Goal: Information Seeking & Learning: Learn about a topic

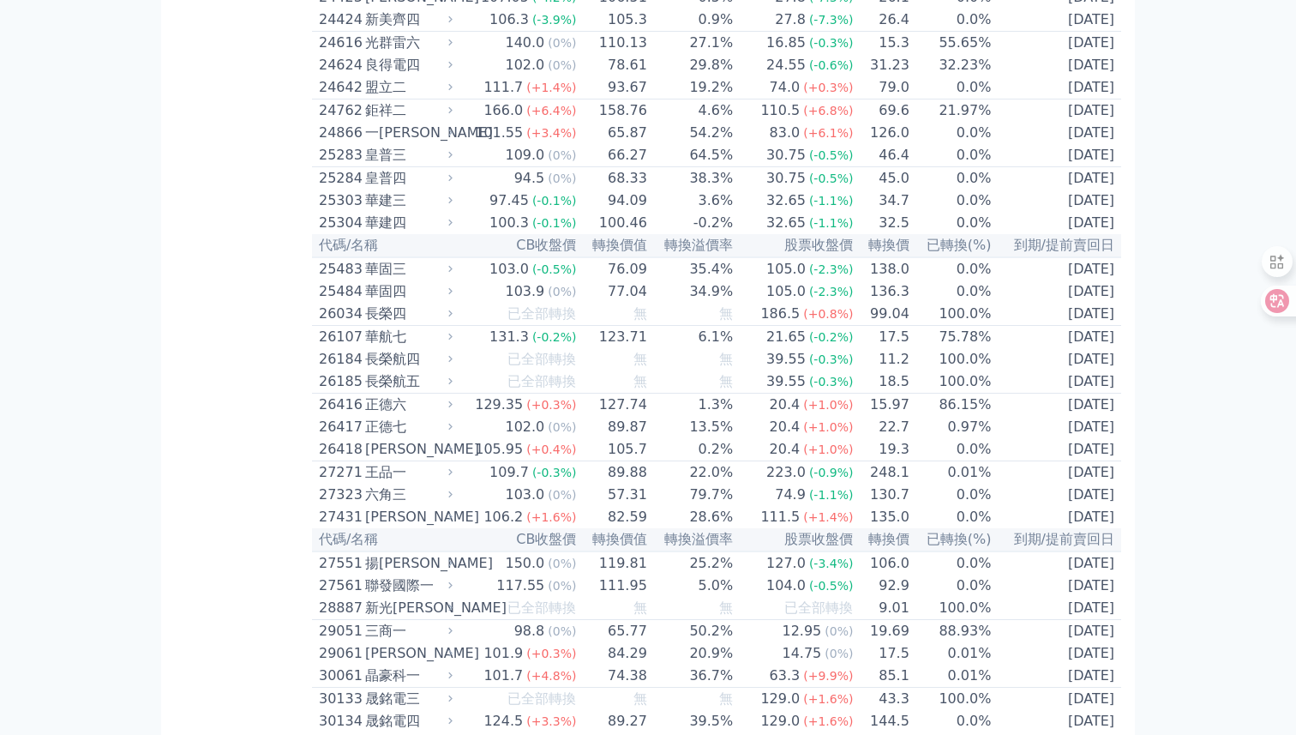
scroll to position [1674, 0]
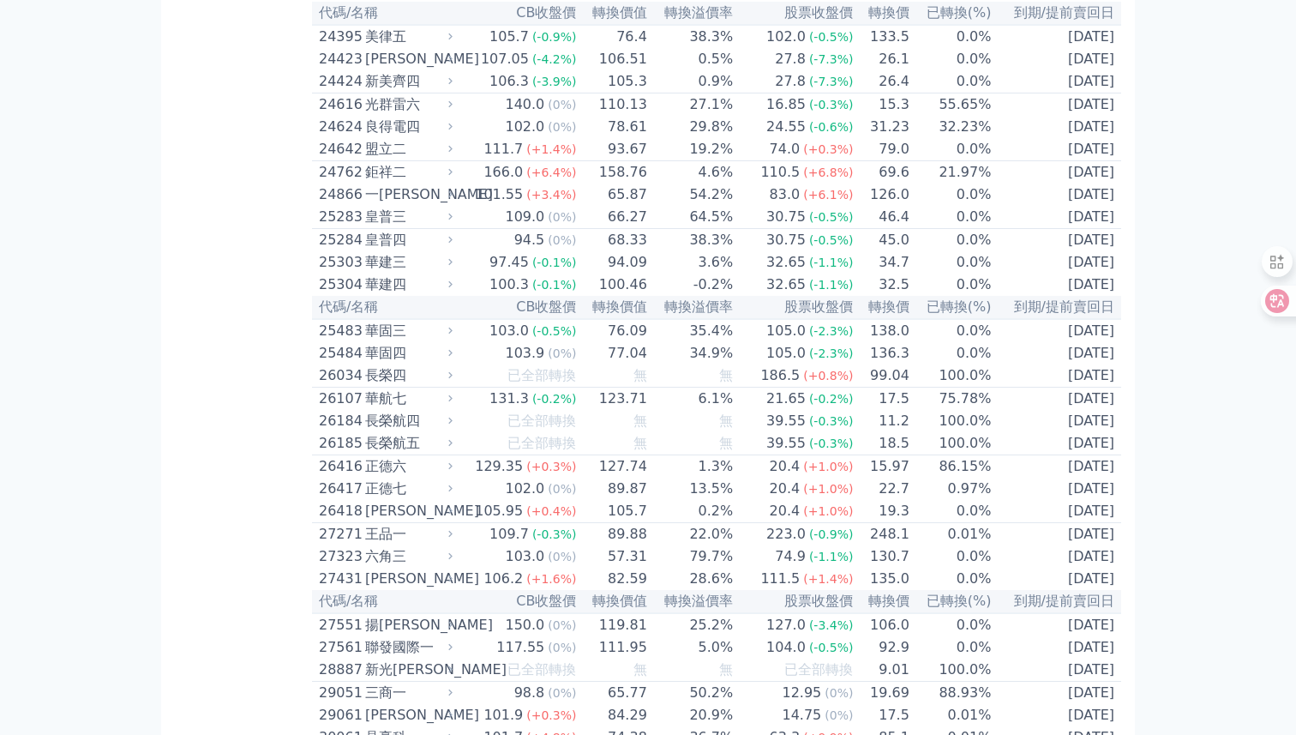
scroll to position [1590, 0]
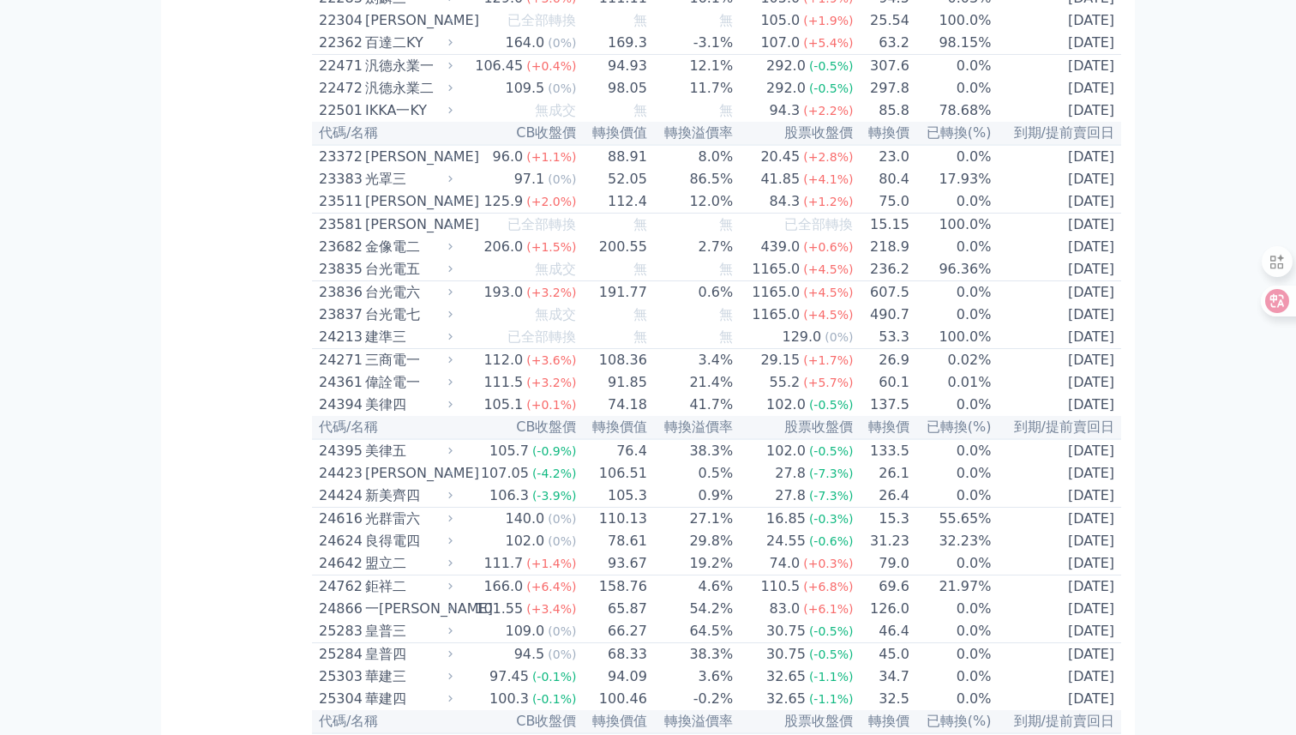
scroll to position [1189, 0]
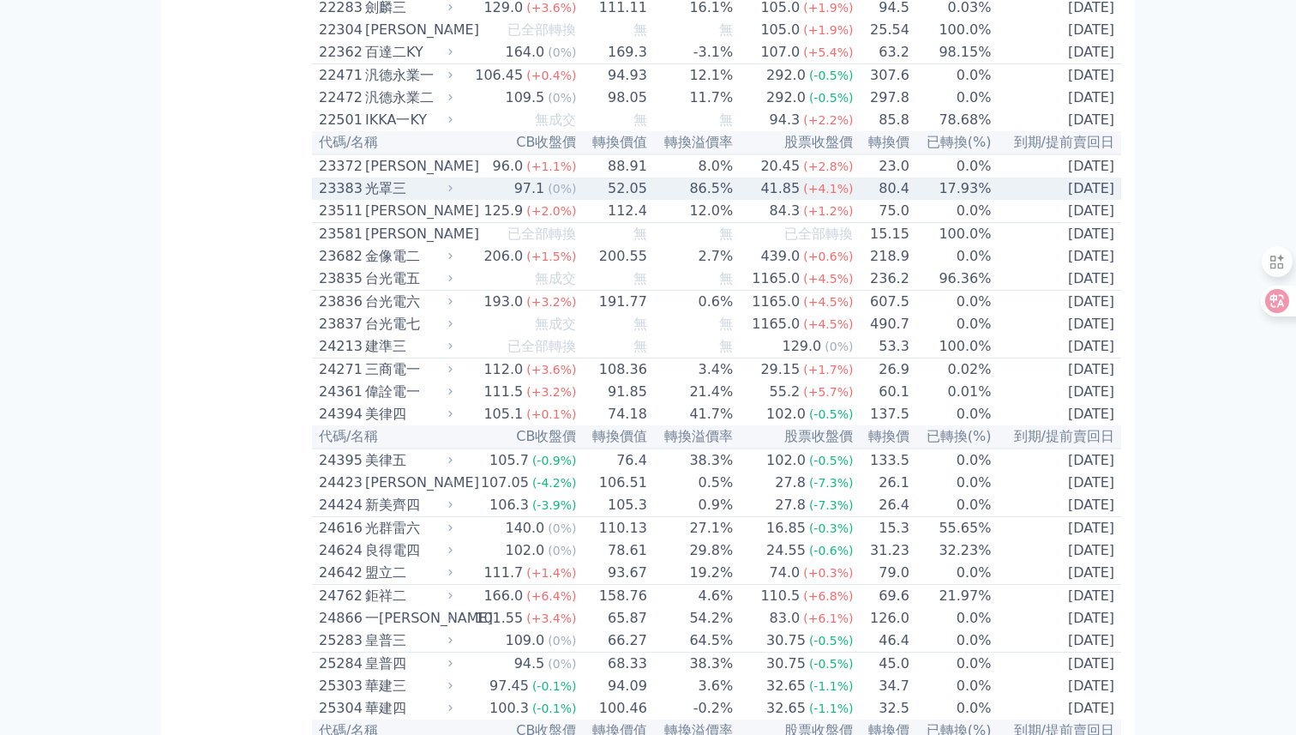
click at [349, 199] on div "23383" at bounding box center [340, 188] width 42 height 21
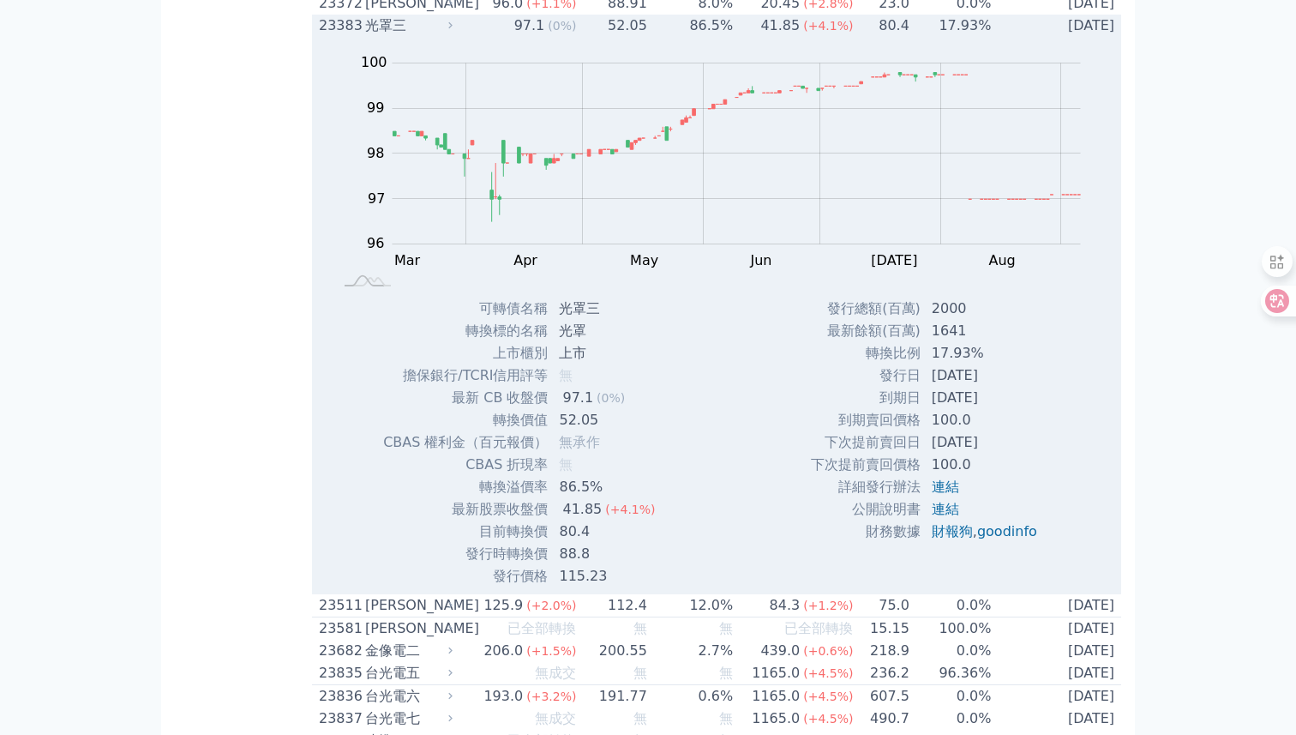
scroll to position [1358, 0]
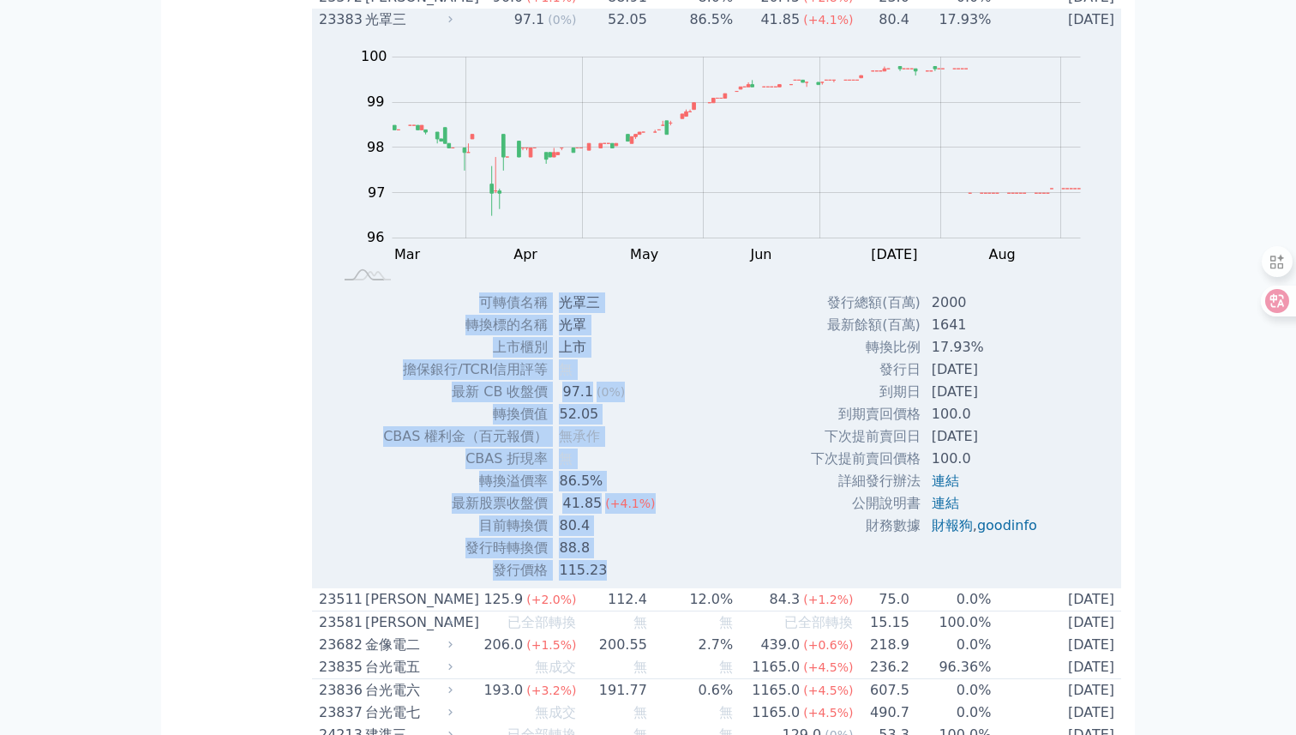
drag, startPoint x: 481, startPoint y: 394, endPoint x: 610, endPoint y: 663, distance: 297.9
click at [610, 581] on tbody "可轉債名稱 光罩三 轉換標的名稱 光罩 上市櫃別 上市 擔保銀行/TCRI信用評等 無 最新 CB 收盤價 97.1 (0%) 52.05" at bounding box center [525, 436] width 286 height 290
copy tbody "lorem ips dolors am cons ad elit/SEDDoeiu t in UT lab 82.4 (9%) etdo 08.85 MAGN…"
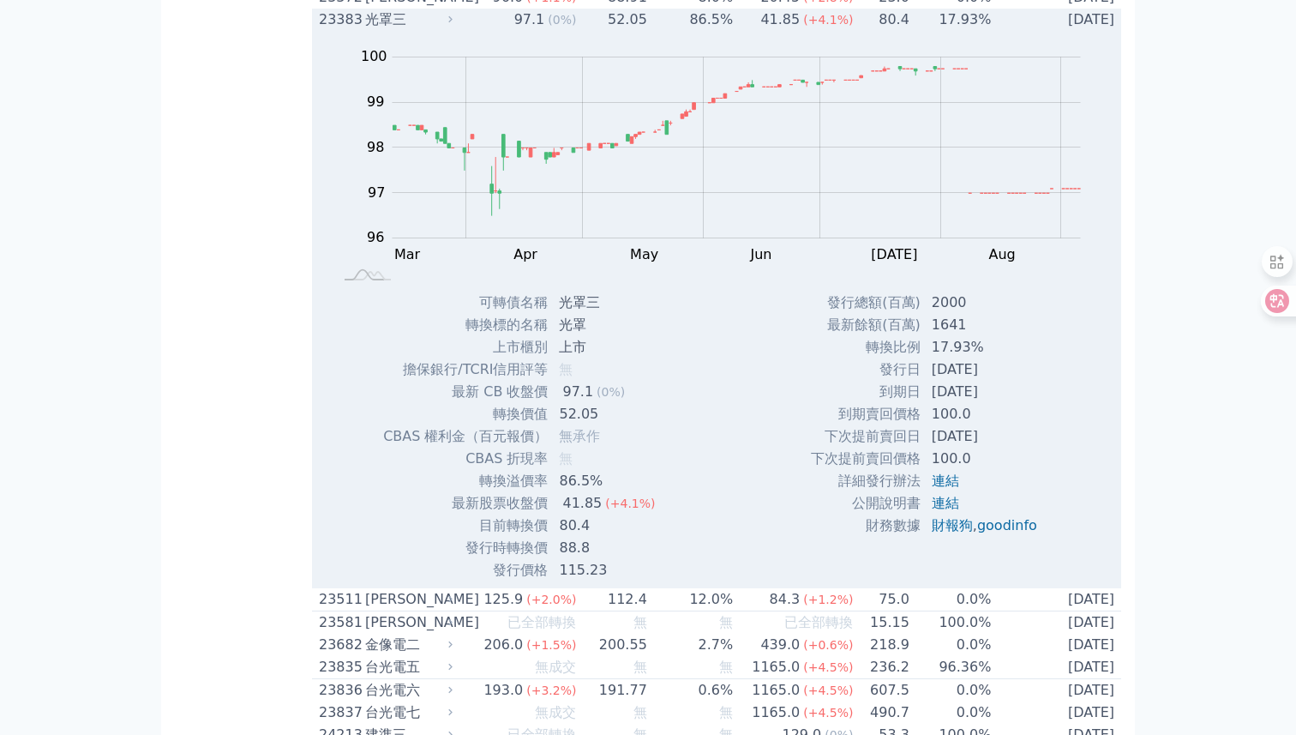
click at [958, 31] on td "17.93%" at bounding box center [951, 20] width 82 height 22
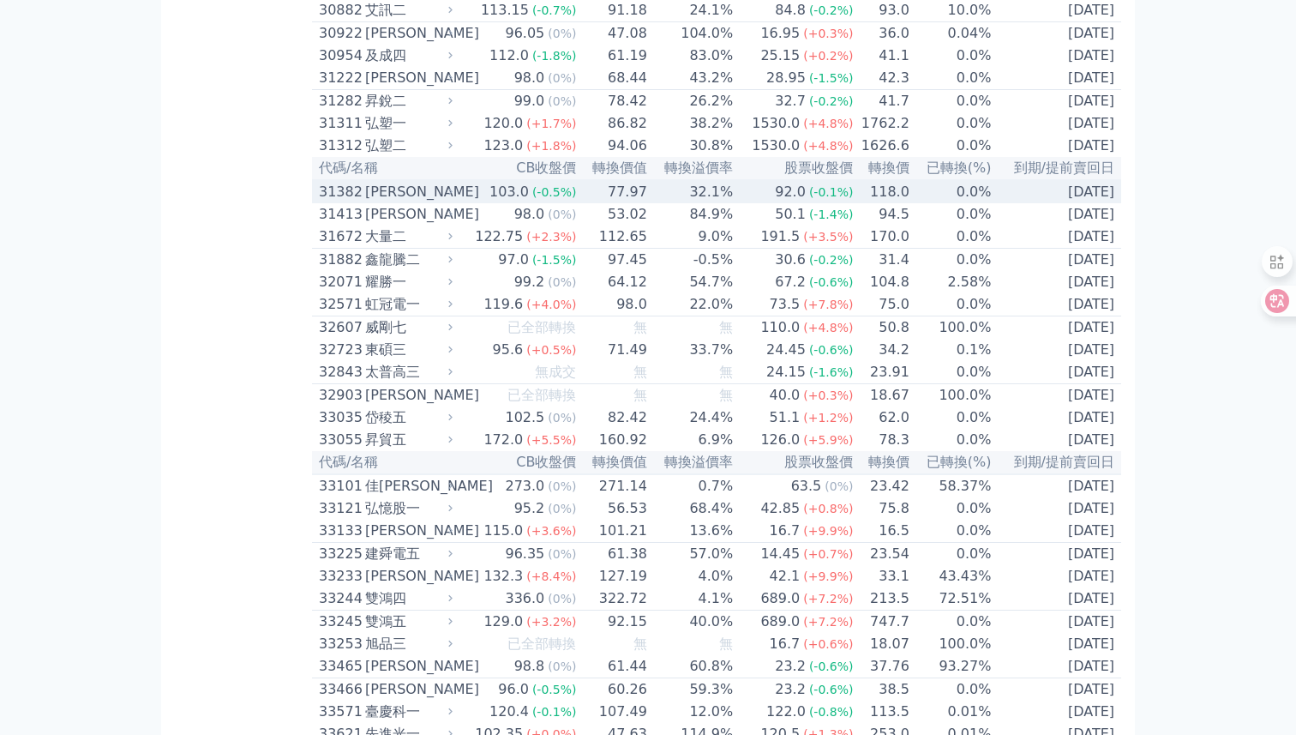
scroll to position [2638, 0]
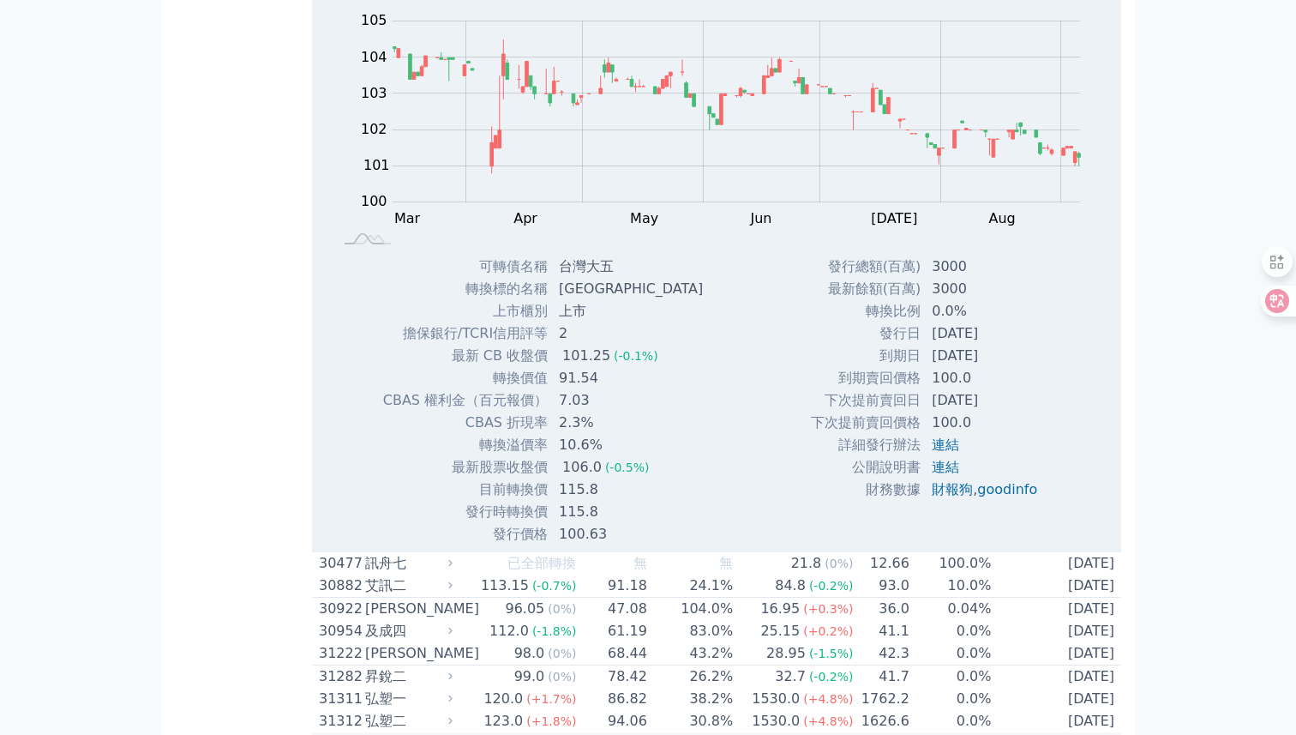
scroll to position [2614, 0]
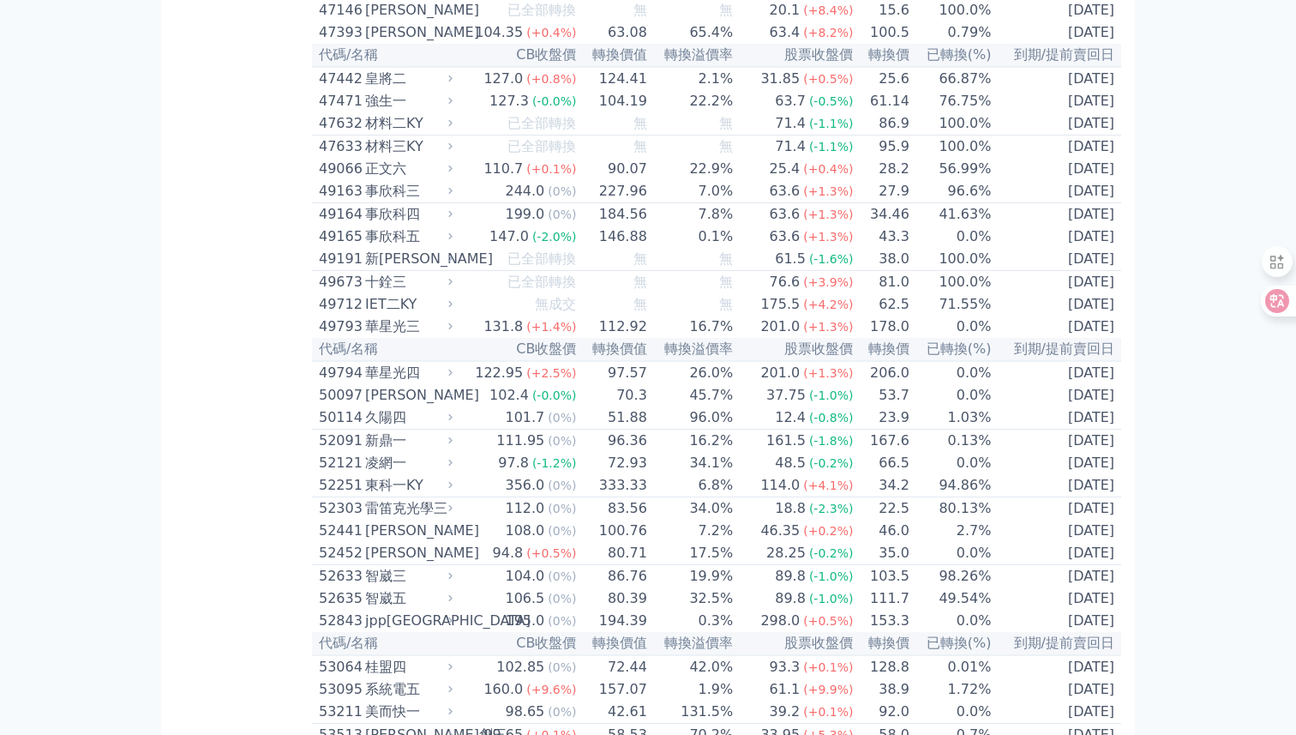
scroll to position [5100, 0]
